Goal: Task Accomplishment & Management: Manage account settings

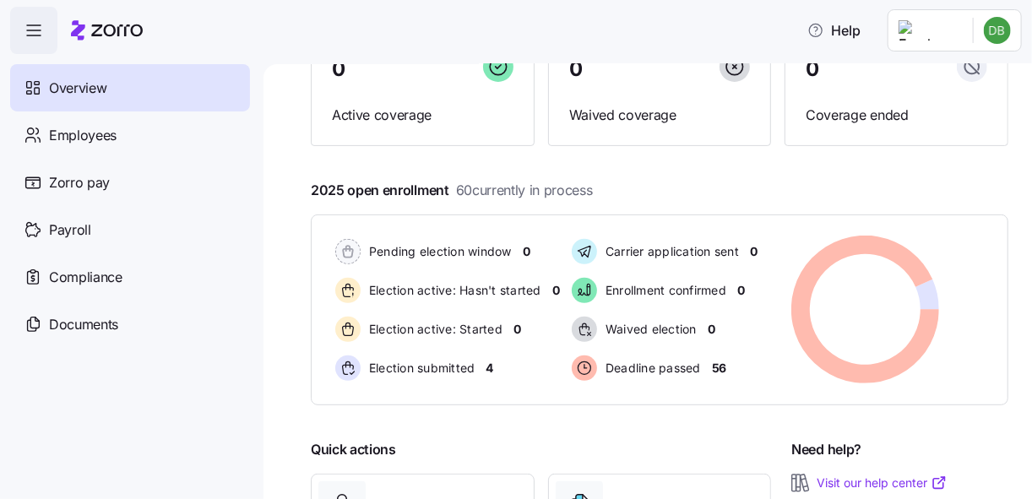
scroll to position [178, 0]
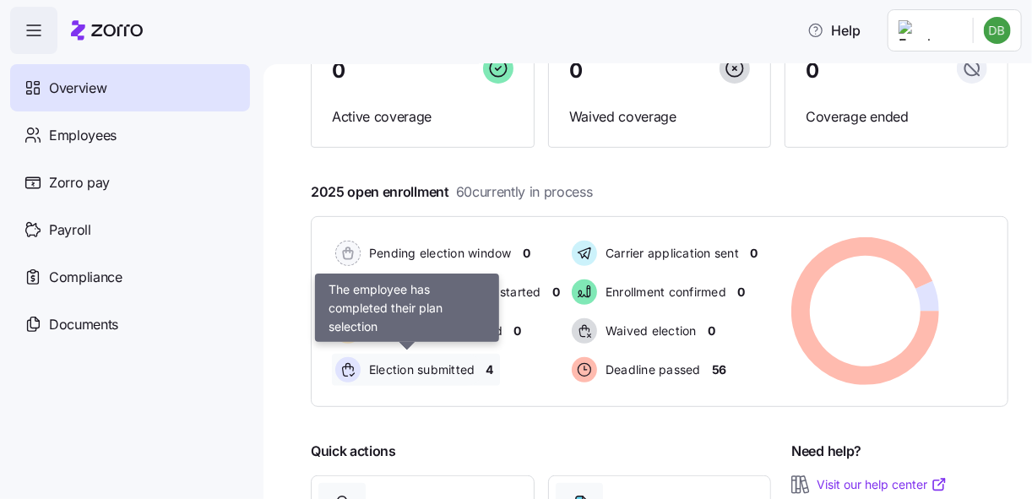
click at [466, 375] on span "Election submitted" at bounding box center [420, 370] width 112 height 17
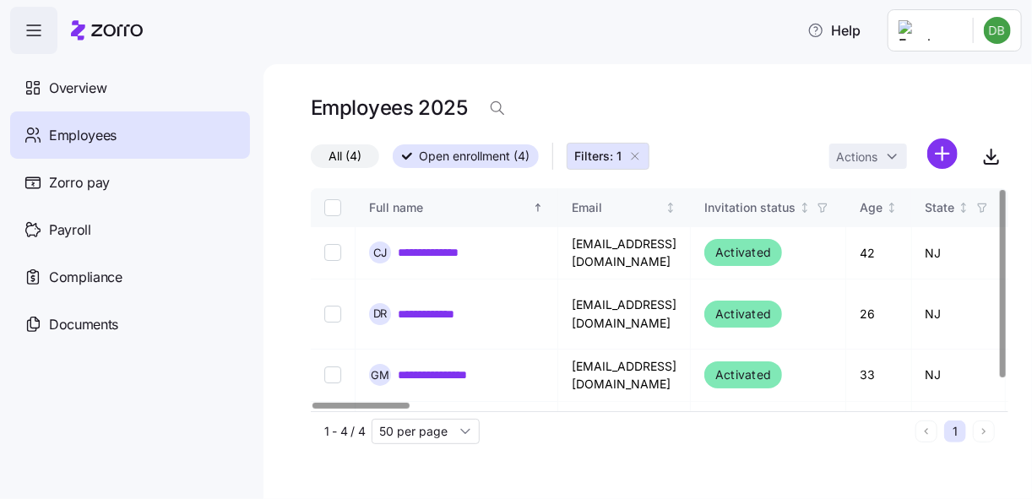
click at [1006, 190] on div at bounding box center [1003, 284] width 6 height 188
click at [1006, 214] on div at bounding box center [1003, 284] width 6 height 188
click at [101, 133] on span "Employees" at bounding box center [83, 135] width 68 height 21
click at [634, 158] on icon "button" at bounding box center [635, 157] width 14 height 14
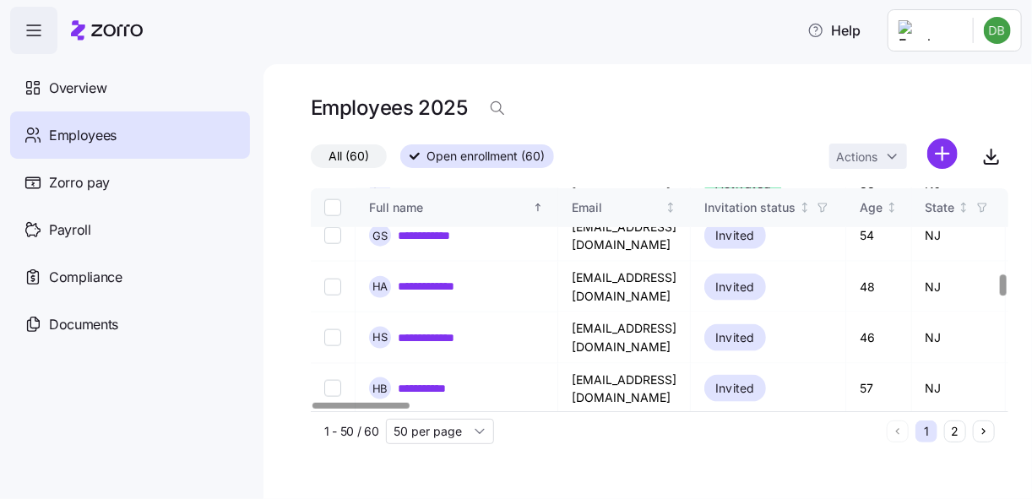
scroll to position [895, 0]
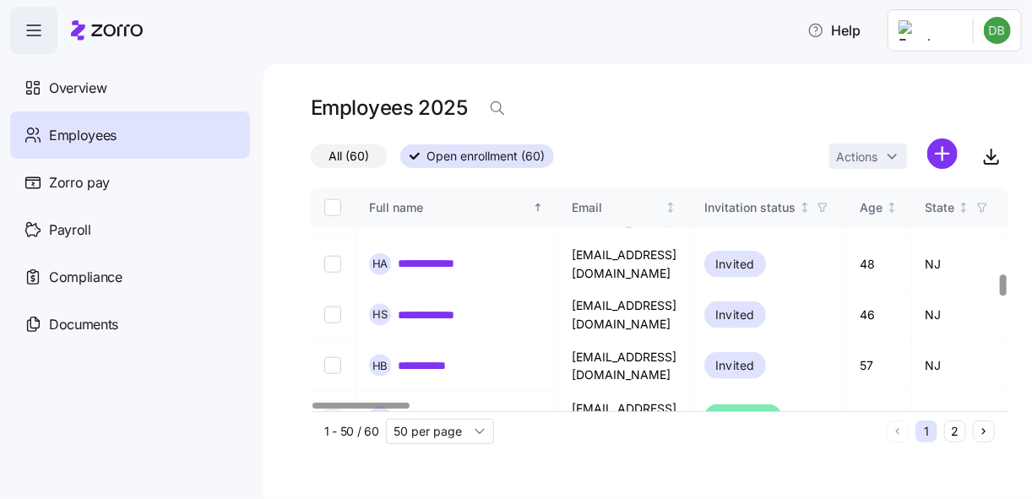
click at [1005, 289] on div at bounding box center [1003, 285] width 6 height 21
click at [334, 461] on input "Select record 22" at bounding box center [332, 469] width 17 height 17
checkbox input "true"
click at [893, 149] on html "**********" at bounding box center [516, 244] width 1032 height 489
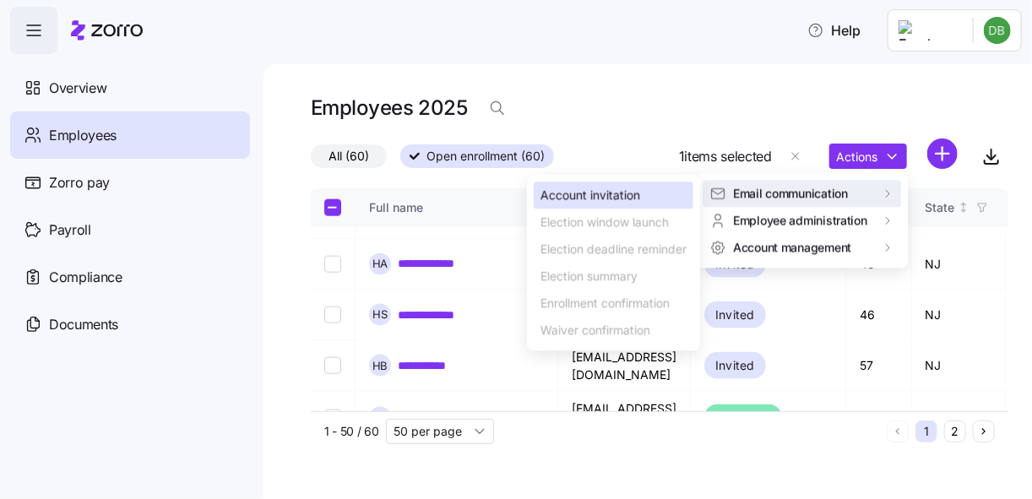
click at [650, 190] on div "Account invitation" at bounding box center [614, 195] width 160 height 27
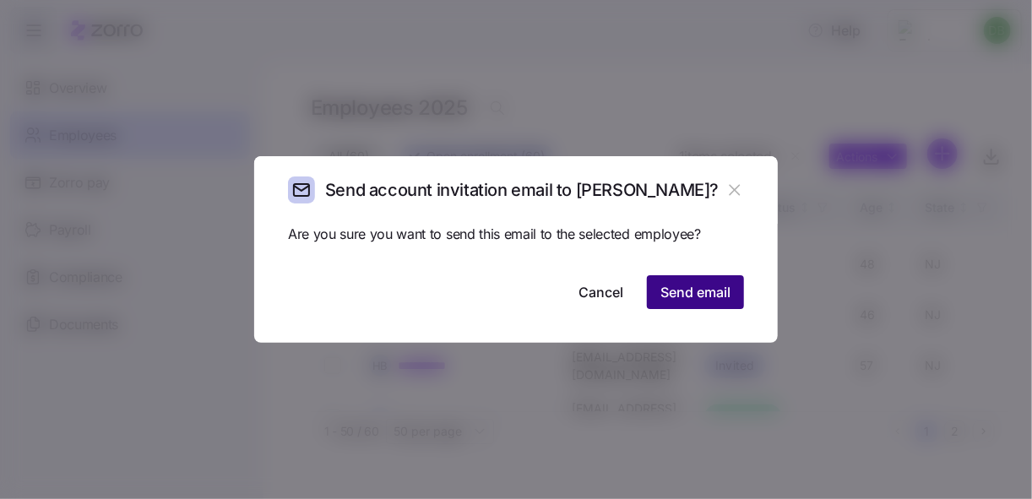
click at [684, 294] on span "Send email" at bounding box center [696, 292] width 70 height 20
